Goal: Task Accomplishment & Management: Complete application form

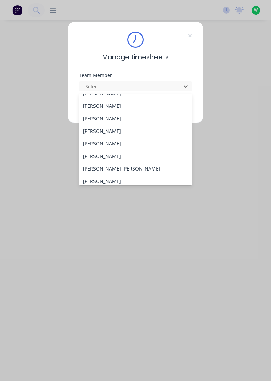
scroll to position [58, 0]
click at [101, 163] on div "[PERSON_NAME] [PERSON_NAME]" at bounding box center [136, 169] width 114 height 13
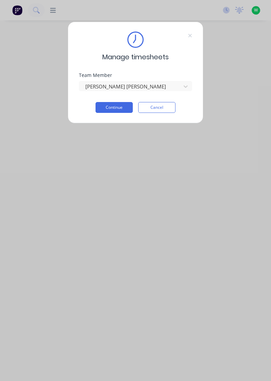
click at [120, 108] on button "Continue" at bounding box center [114, 107] width 37 height 11
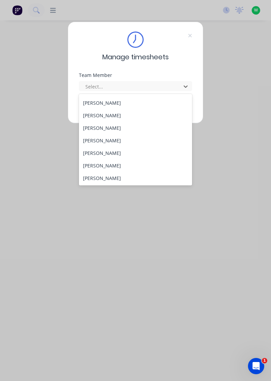
scroll to position [50, 0]
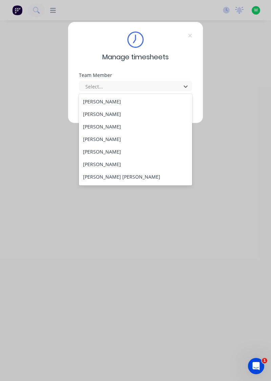
click at [100, 166] on div "[PERSON_NAME]" at bounding box center [136, 164] width 114 height 13
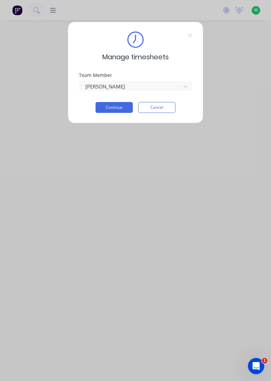
click at [113, 109] on button "Continue" at bounding box center [114, 107] width 37 height 11
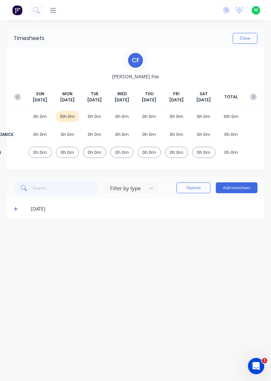
click at [234, 189] on button "Add timesheet" at bounding box center [237, 188] width 42 height 11
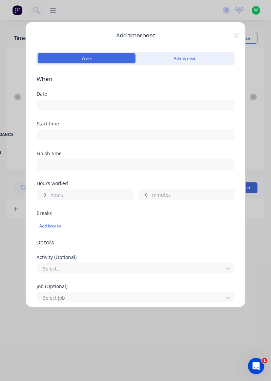
click at [124, 103] on input at bounding box center [135, 105] width 197 height 10
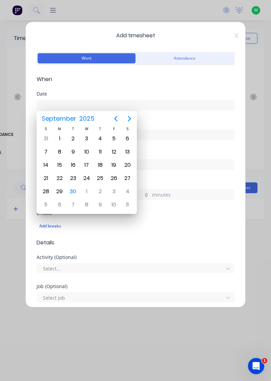
click at [76, 188] on div "30" at bounding box center [73, 192] width 10 height 10
type input "[DATE]"
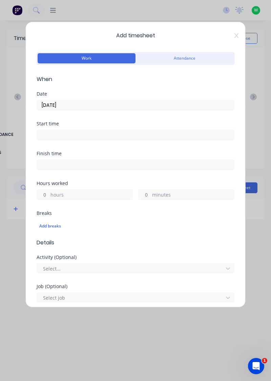
click at [73, 193] on label "hours" at bounding box center [92, 195] width 82 height 8
click at [49, 193] on input "hours" at bounding box center [43, 195] width 12 height 10
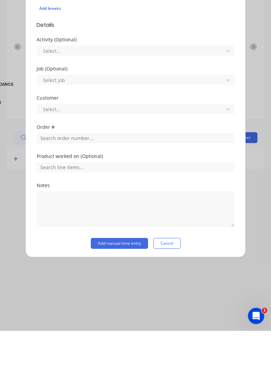
scroll to position [146, 0]
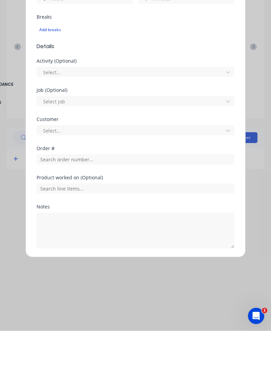
type input "3"
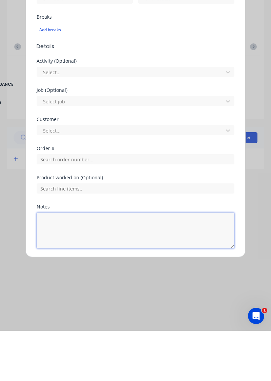
click at [157, 282] on textarea at bounding box center [136, 281] width 198 height 36
type textarea "Take photos,consumables from store,assist employees"
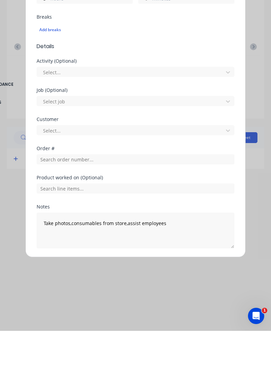
click at [101, 311] on button "Add manual time entry" at bounding box center [119, 315] width 57 height 11
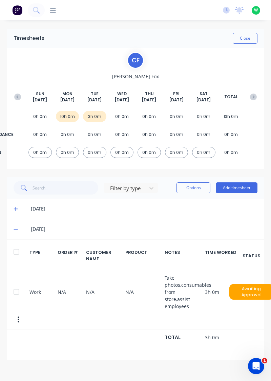
click at [231, 188] on button "Add timesheet" at bounding box center [237, 188] width 42 height 11
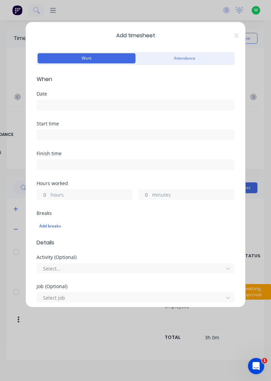
click at [50, 107] on input at bounding box center [135, 105] width 197 height 10
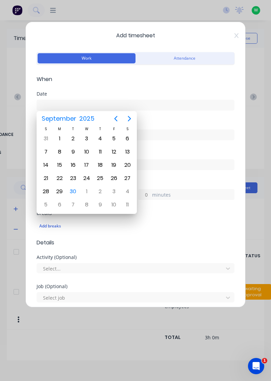
click at [71, 192] on div "30" at bounding box center [73, 192] width 10 height 10
type input "[DATE]"
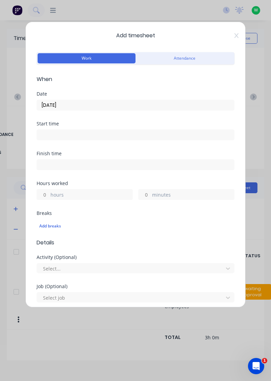
click at [46, 195] on input "hours" at bounding box center [43, 195] width 12 height 10
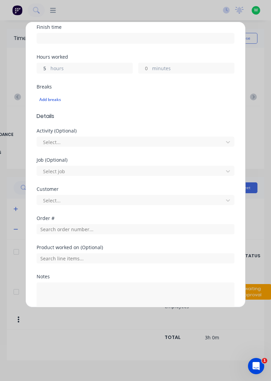
scroll to position [126, 0]
type input "5"
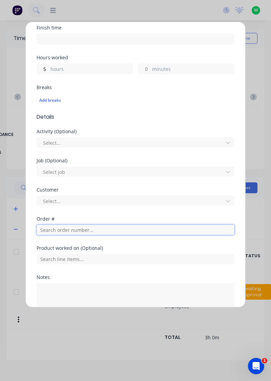
click at [50, 229] on input "text" at bounding box center [136, 230] width 198 height 10
type input "19157"
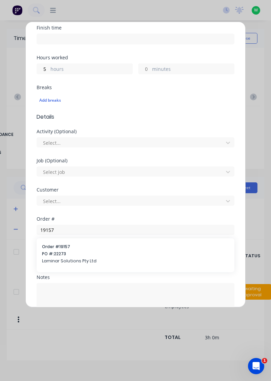
click at [53, 253] on span "PO #: 22273" at bounding box center [135, 254] width 187 height 6
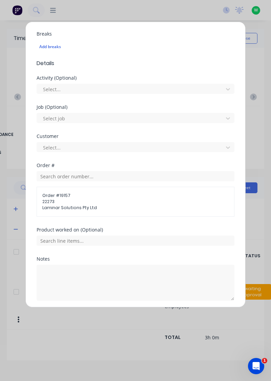
scroll to position [181, 0]
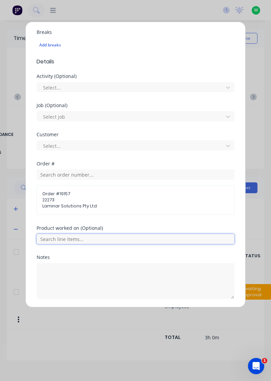
click at [51, 240] on input "text" at bounding box center [136, 239] width 198 height 10
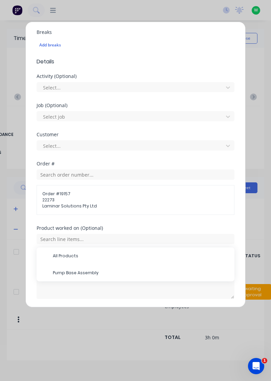
click at [62, 270] on span "Pump Base Assembly" at bounding box center [141, 273] width 176 height 6
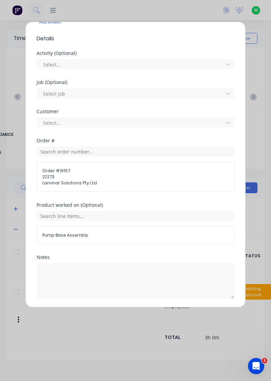
click at [132, 316] on button "Add manual time entry" at bounding box center [119, 315] width 57 height 11
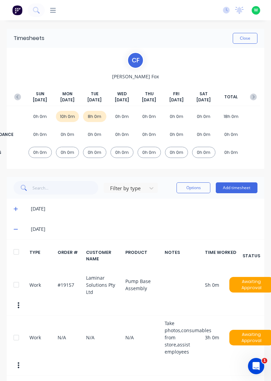
click at [237, 189] on button "Add timesheet" at bounding box center [237, 188] width 42 height 11
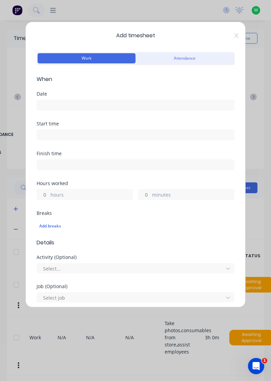
click at [51, 105] on input at bounding box center [135, 105] width 197 height 10
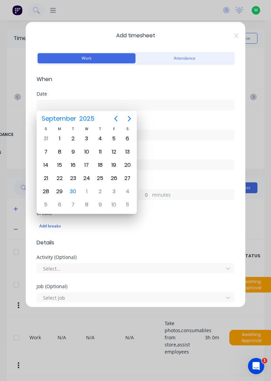
click at [73, 190] on div "30" at bounding box center [73, 192] width 10 height 10
type input "[DATE]"
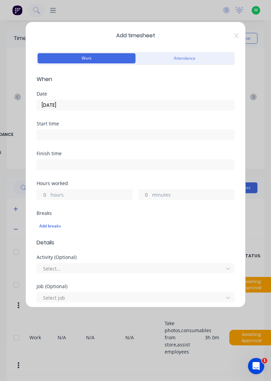
click at [51, 196] on label "hours" at bounding box center [92, 195] width 82 height 8
click at [49, 196] on input "hours" at bounding box center [43, 195] width 12 height 10
type input "2"
click at [185, 197] on label "minutes" at bounding box center [193, 195] width 82 height 8
click at [151, 197] on input "minutes" at bounding box center [145, 195] width 12 height 10
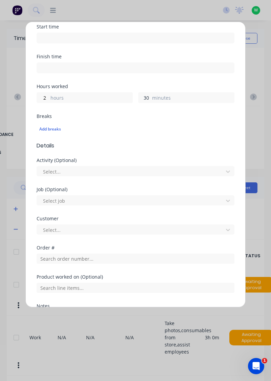
scroll to position [97, 0]
type input "30"
click at [51, 99] on label "hours" at bounding box center [92, 99] width 82 height 8
click at [49, 99] on input "2" at bounding box center [43, 98] width 12 height 10
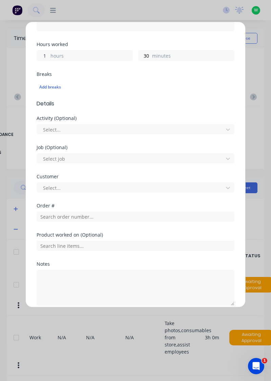
scroll to position [146, 0]
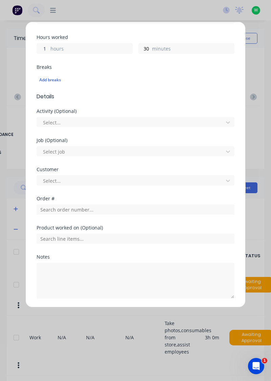
type input "1"
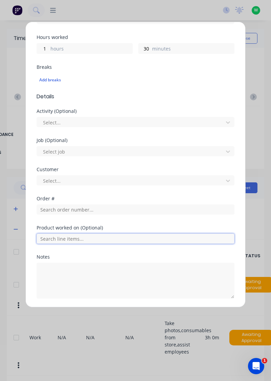
click at [45, 238] on input "text" at bounding box center [136, 239] width 198 height 10
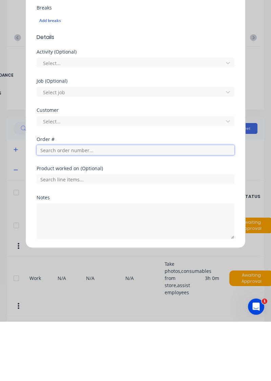
click at [47, 210] on input "text" at bounding box center [136, 210] width 198 height 10
type input "19209"
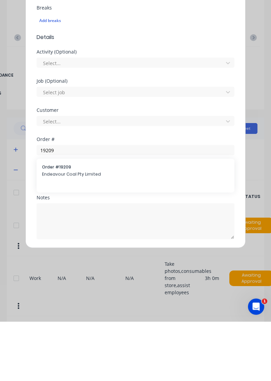
click at [54, 235] on span "Endeavour Coal Pty Limited" at bounding box center [135, 234] width 187 height 6
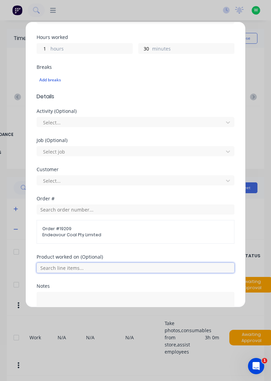
click at [48, 265] on input "text" at bounding box center [136, 268] width 198 height 10
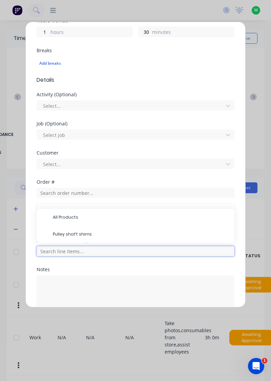
scroll to position [175, 0]
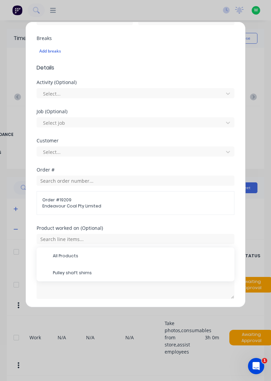
click at [59, 270] on span "Pulley shaft shims" at bounding box center [141, 273] width 176 height 6
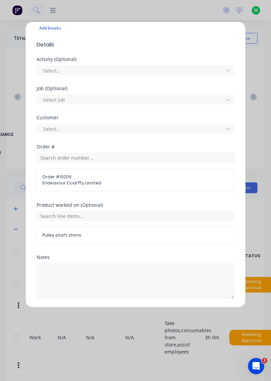
scroll to position [196, 0]
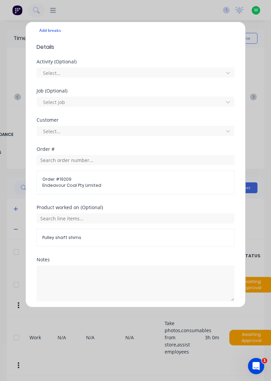
click at [102, 318] on button "Add manual time entry" at bounding box center [119, 317] width 57 height 11
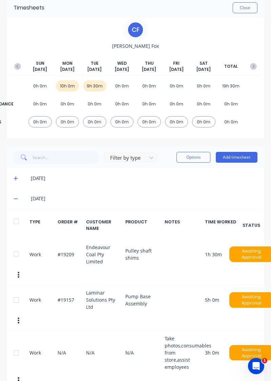
scroll to position [42, 0]
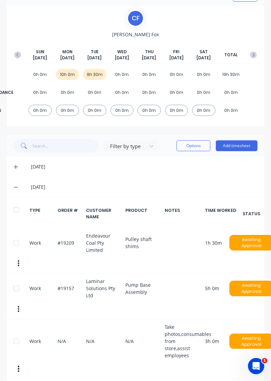
click at [238, 147] on button "Add timesheet" at bounding box center [237, 145] width 42 height 11
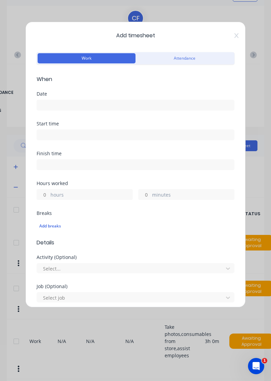
click at [53, 107] on input at bounding box center [135, 105] width 197 height 10
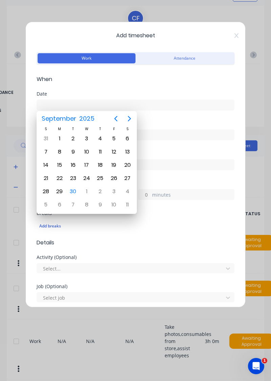
click at [71, 193] on div "30" at bounding box center [73, 192] width 10 height 10
type input "[DATE]"
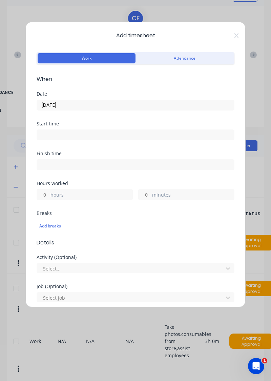
click at [46, 195] on input "hours" at bounding box center [43, 195] width 12 height 10
type input "1"
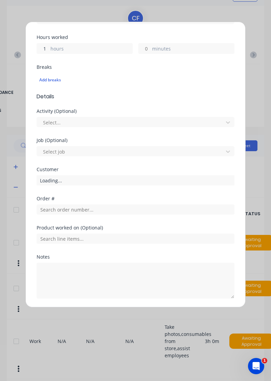
scroll to position [146, 0]
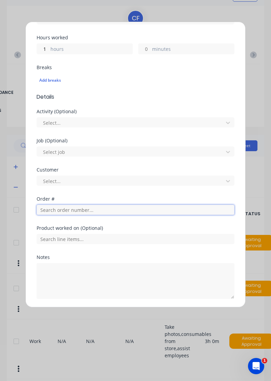
click at [50, 209] on input "text" at bounding box center [136, 210] width 198 height 10
type input "17943"
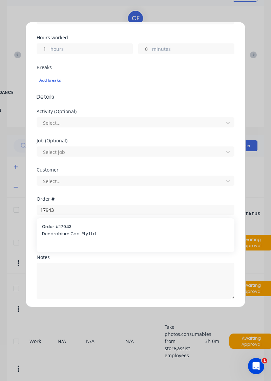
click at [53, 231] on span "Dendrobium Coal Pty Ltd" at bounding box center [135, 234] width 187 height 6
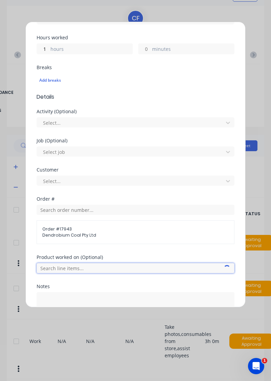
click at [51, 264] on input "text" at bounding box center [136, 268] width 198 height 10
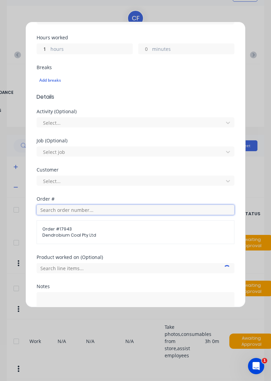
click at [194, 211] on input "text" at bounding box center [136, 210] width 198 height 10
type input "17943"
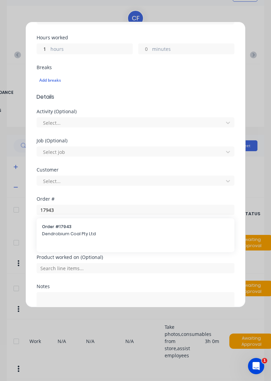
click at [53, 227] on span "Order # 17943" at bounding box center [135, 227] width 187 height 6
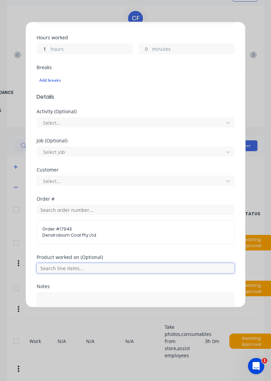
click at [55, 268] on input "text" at bounding box center [136, 268] width 198 height 10
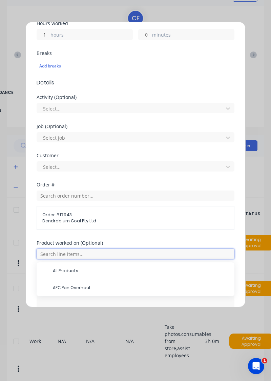
scroll to position [175, 0]
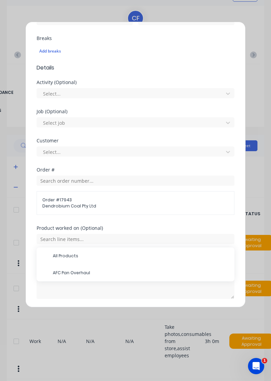
click at [58, 271] on span "AFC Pan Overhaul" at bounding box center [141, 273] width 176 height 6
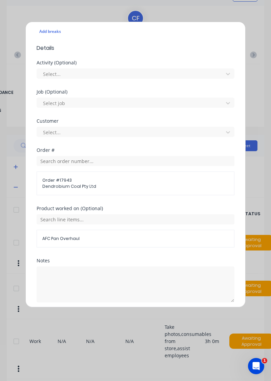
scroll to position [194, 0]
click at [100, 318] on button "Add manual time entry" at bounding box center [119, 319] width 57 height 11
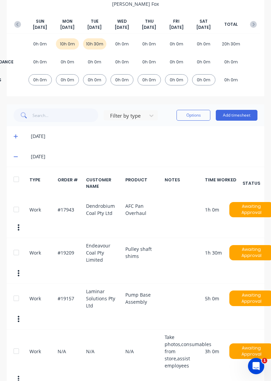
scroll to position [80, 0]
